Goal: Browse casually: Explore the website without a specific task or goal

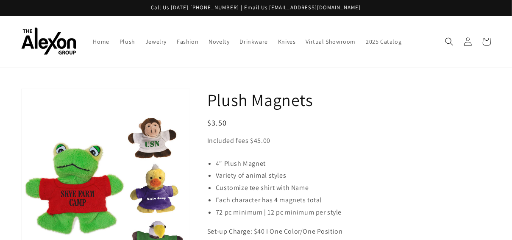
drag, startPoint x: 208, startPoint y: 89, endPoint x: 316, endPoint y: 91, distance: 107.6
click at [289, 91] on h1 "Plush Magnets" at bounding box center [348, 100] width 283 height 22
copy h1 "Plush Magnets"
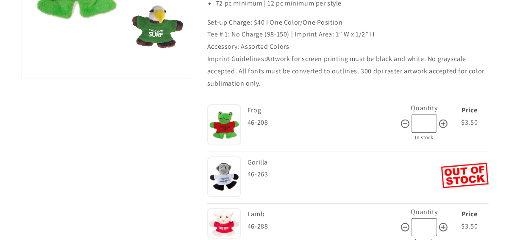
scroll to position [127, 0]
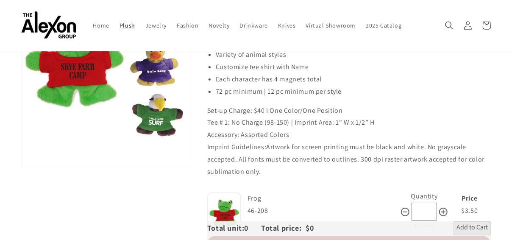
click at [119, 22] on span "Plush" at bounding box center [127, 26] width 16 height 8
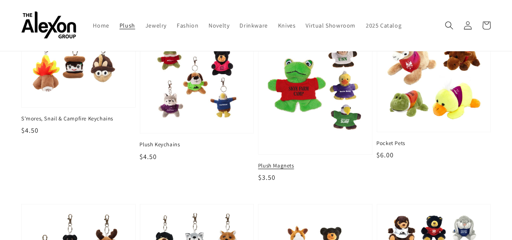
scroll to position [42, 0]
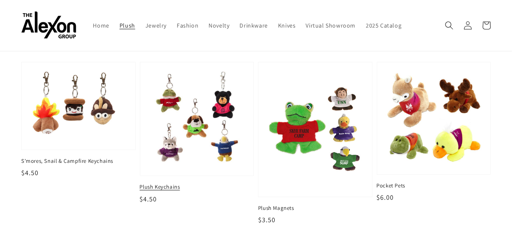
click at [196, 111] on img at bounding box center [196, 118] width 99 height 99
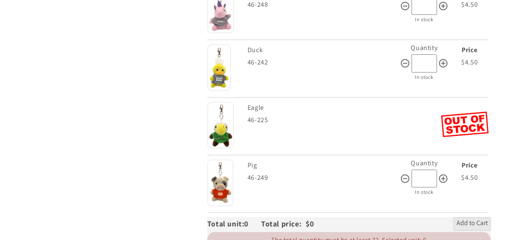
scroll to position [1271, 0]
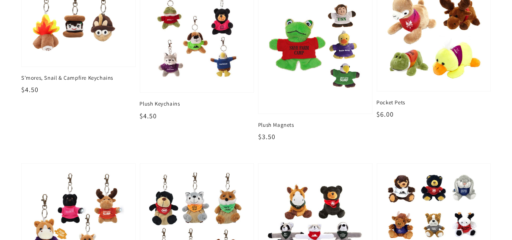
scroll to position [211, 0]
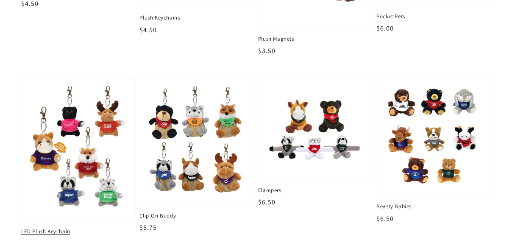
click at [89, 135] on img at bounding box center [78, 148] width 99 height 129
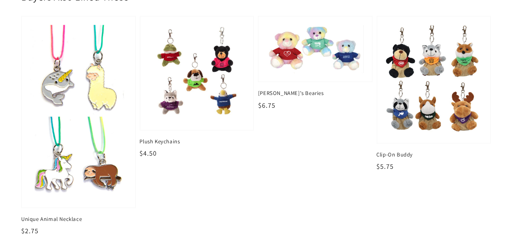
scroll to position [678, 0]
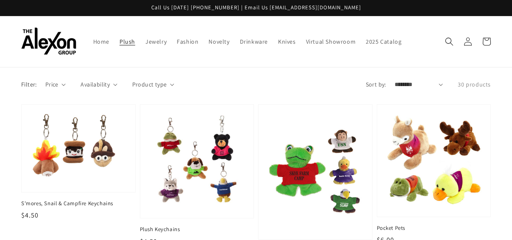
scroll to position [211, 0]
